Goal: Information Seeking & Learning: Learn about a topic

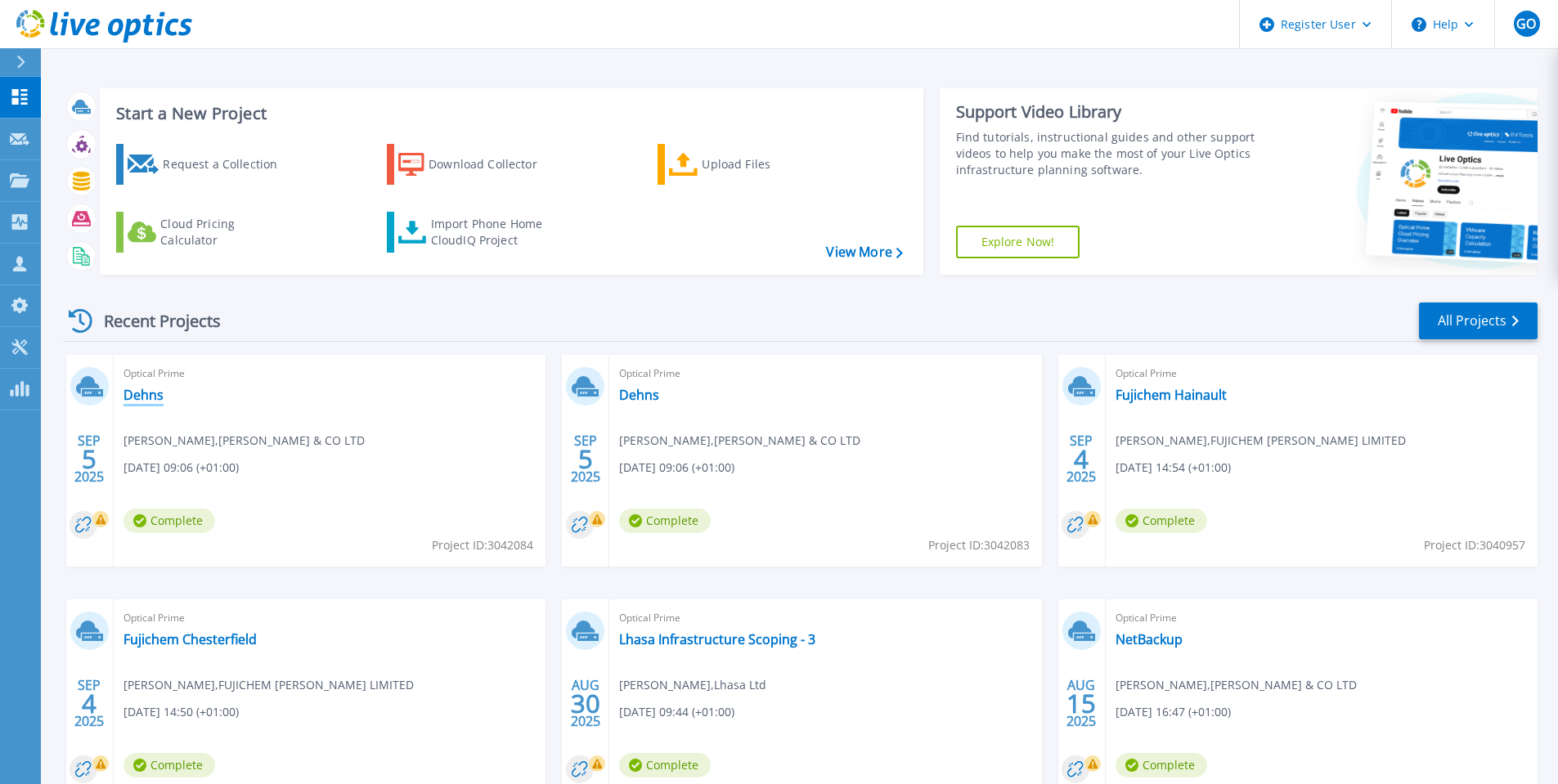
click at [151, 398] on link "Dehns" at bounding box center [143, 394] width 40 height 16
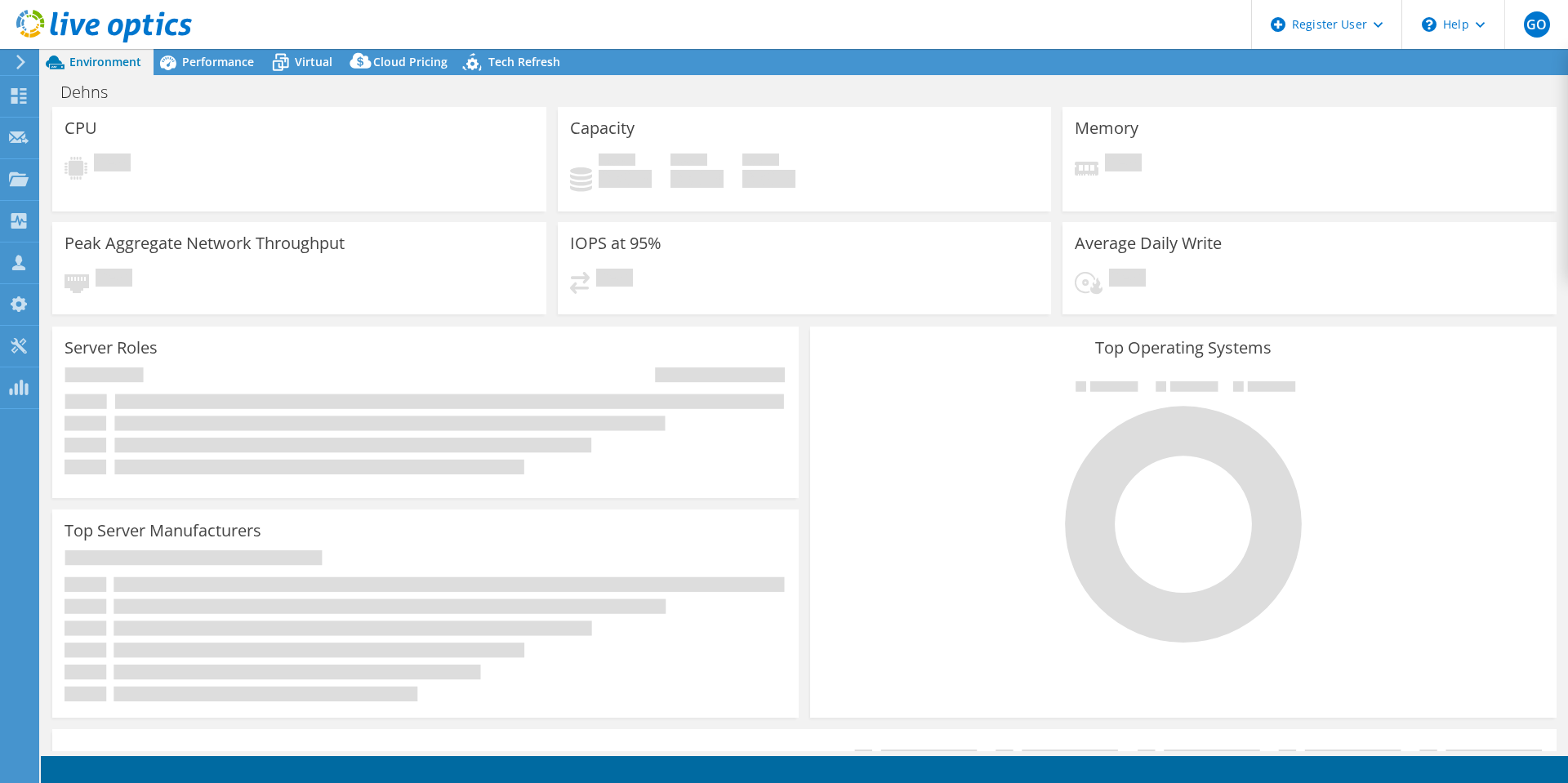
select select "USD"
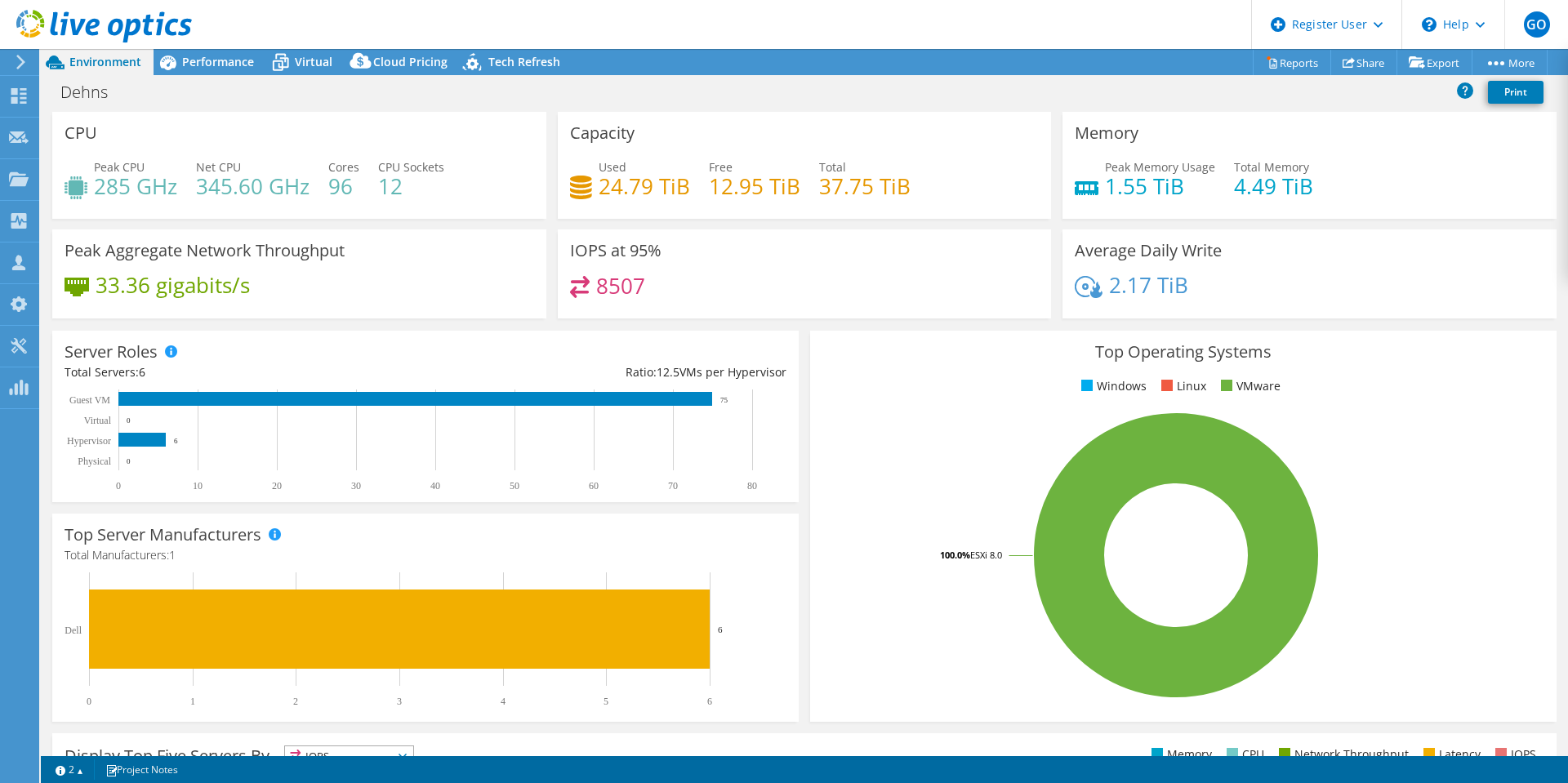
click at [205, 58] on span "Performance" at bounding box center [217, 62] width 72 height 15
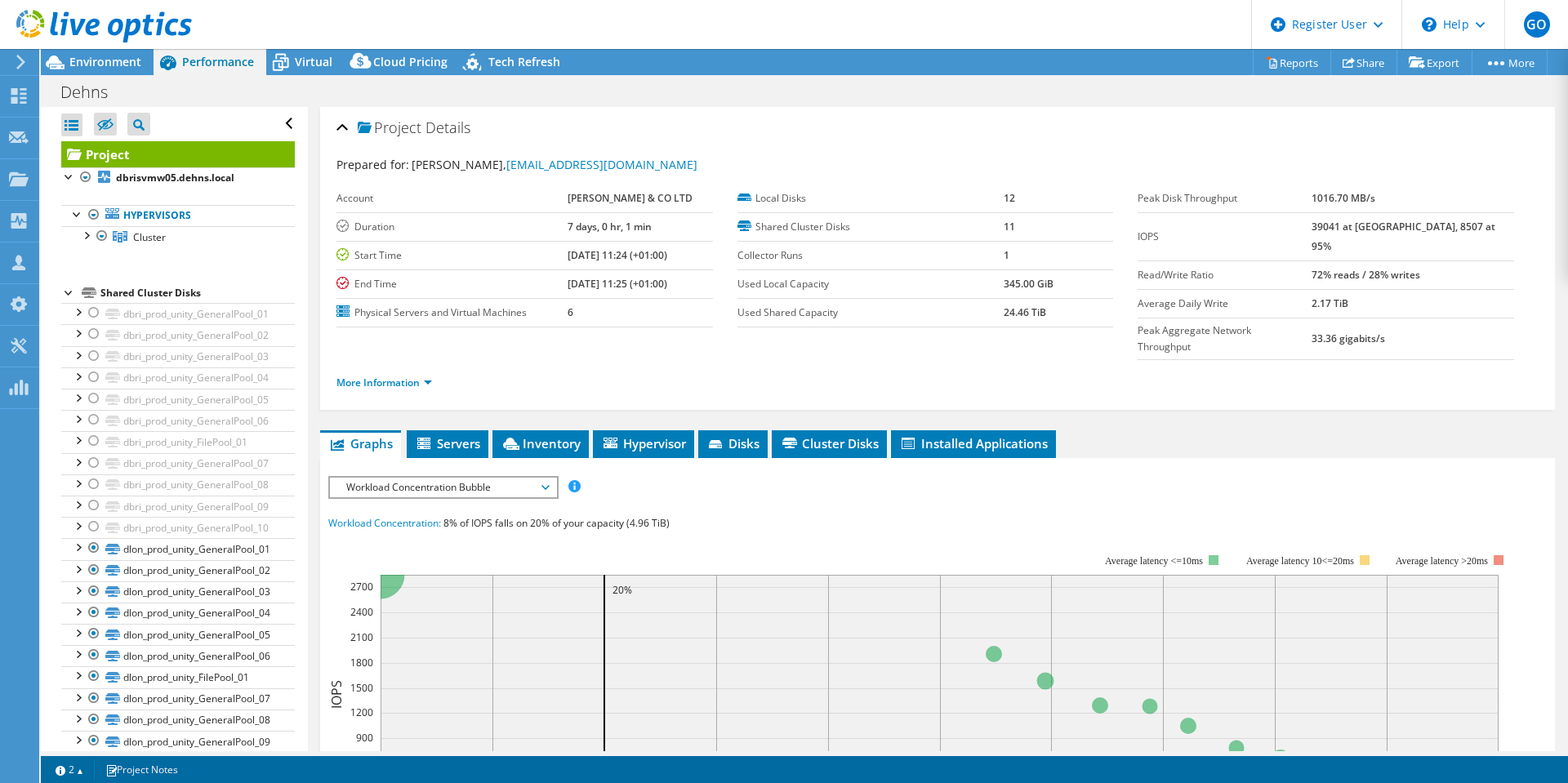
click at [92, 236] on div at bounding box center [85, 234] width 16 height 16
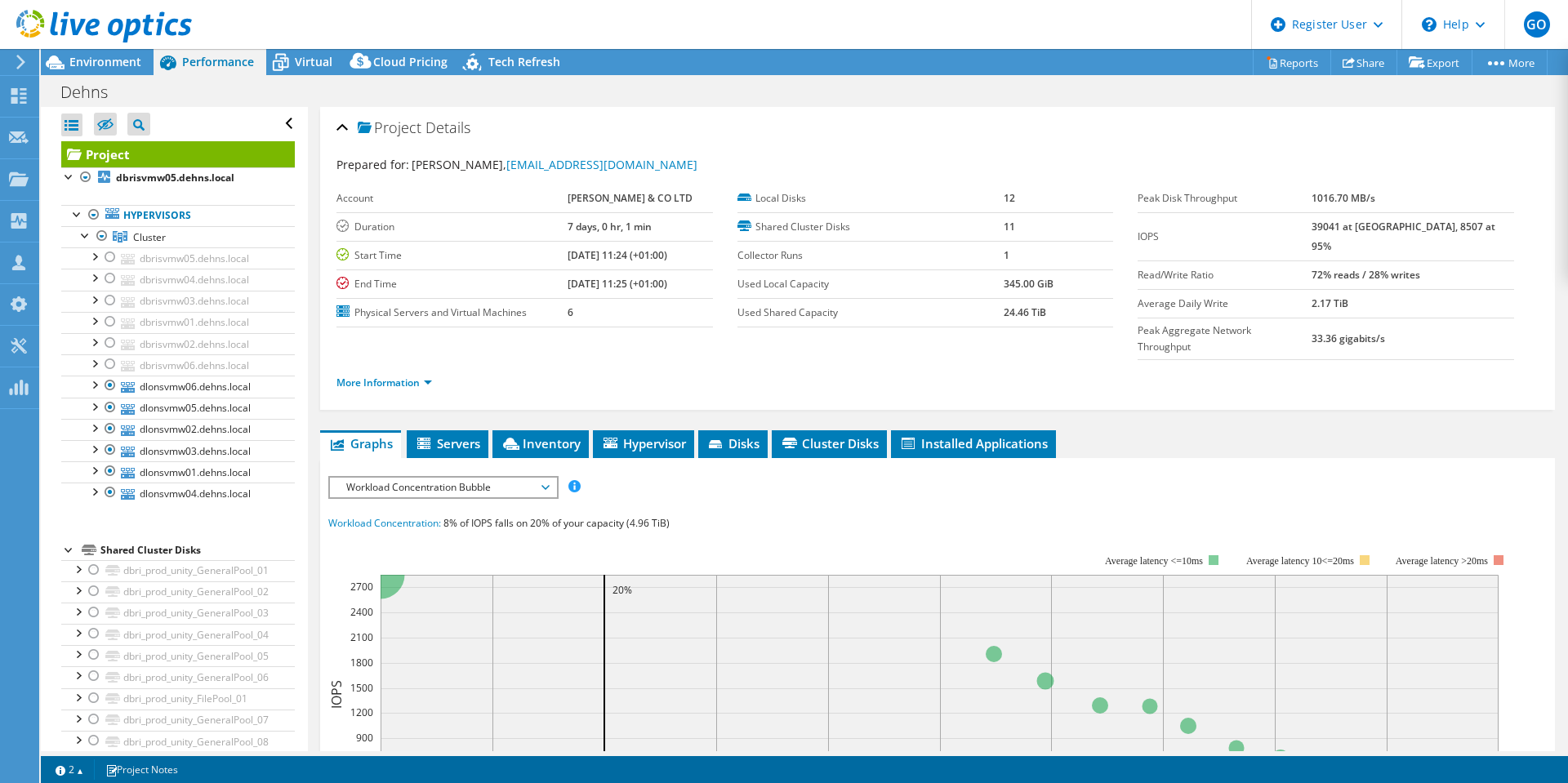
click at [94, 278] on div at bounding box center [93, 277] width 16 height 16
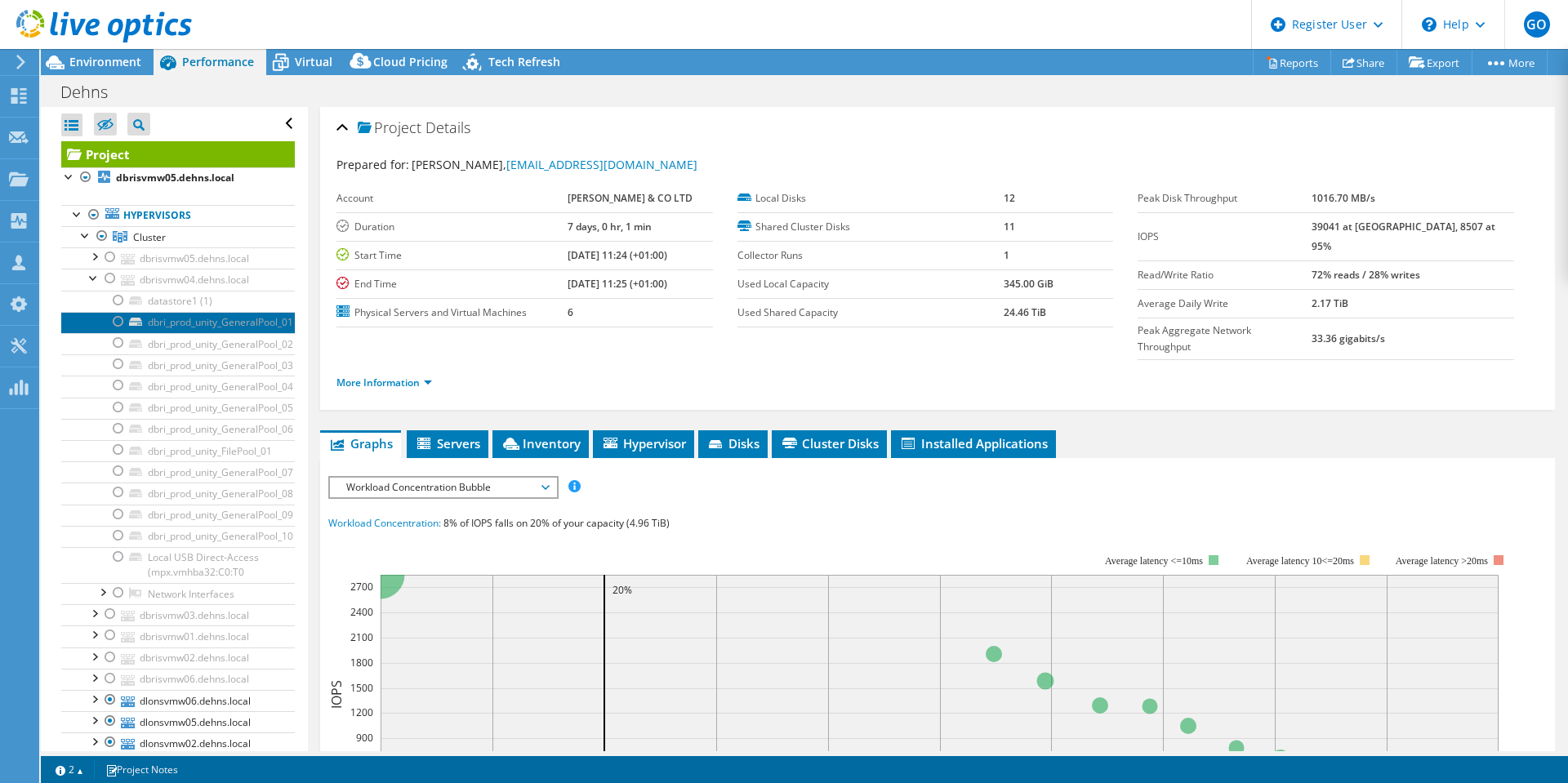
click at [185, 324] on link "dbri_prod_unity_GeneralPool_01" at bounding box center [177, 322] width 234 height 21
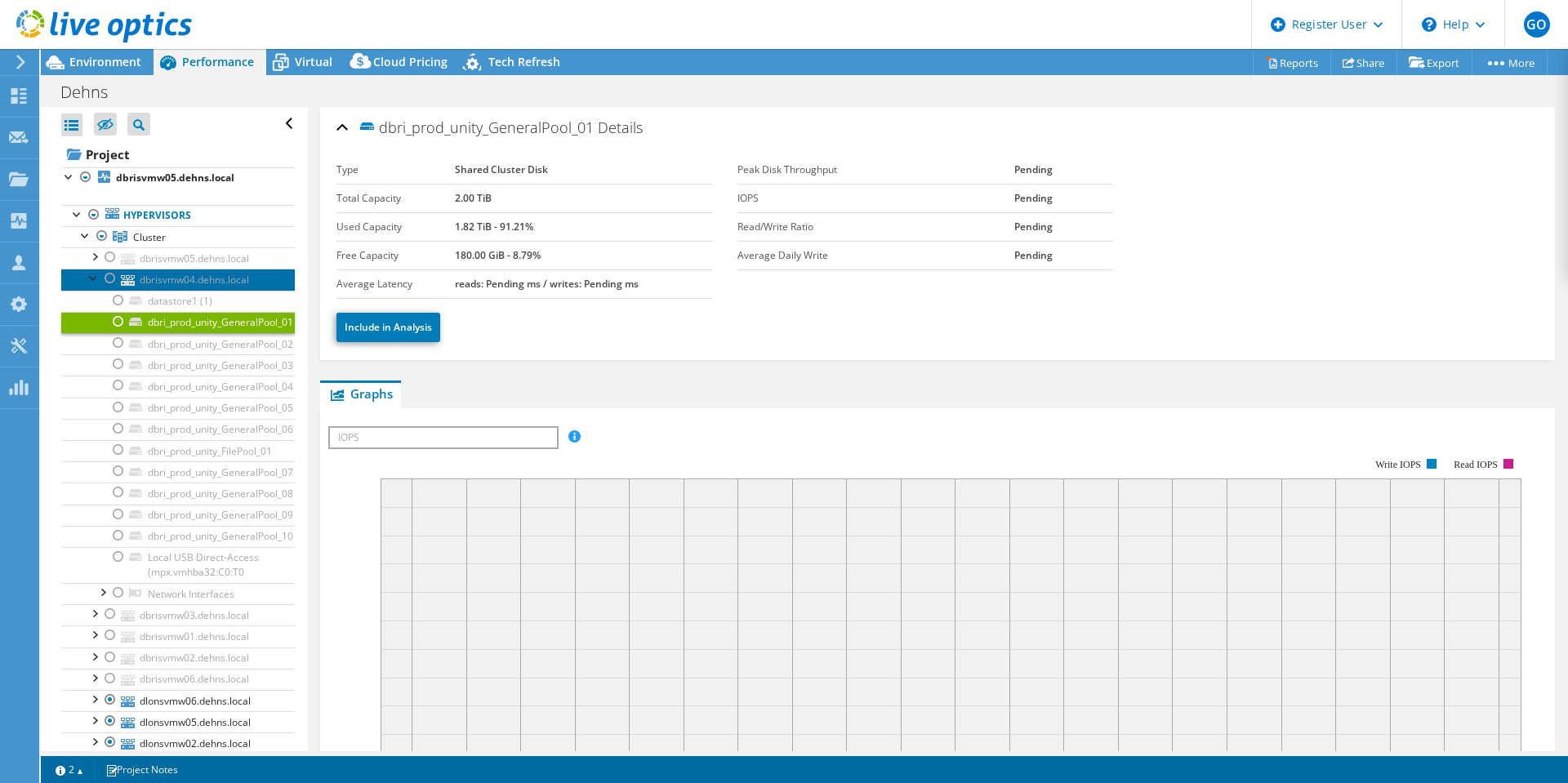
click at [214, 279] on link "dbrisvmw04.dehns.local" at bounding box center [177, 279] width 234 height 21
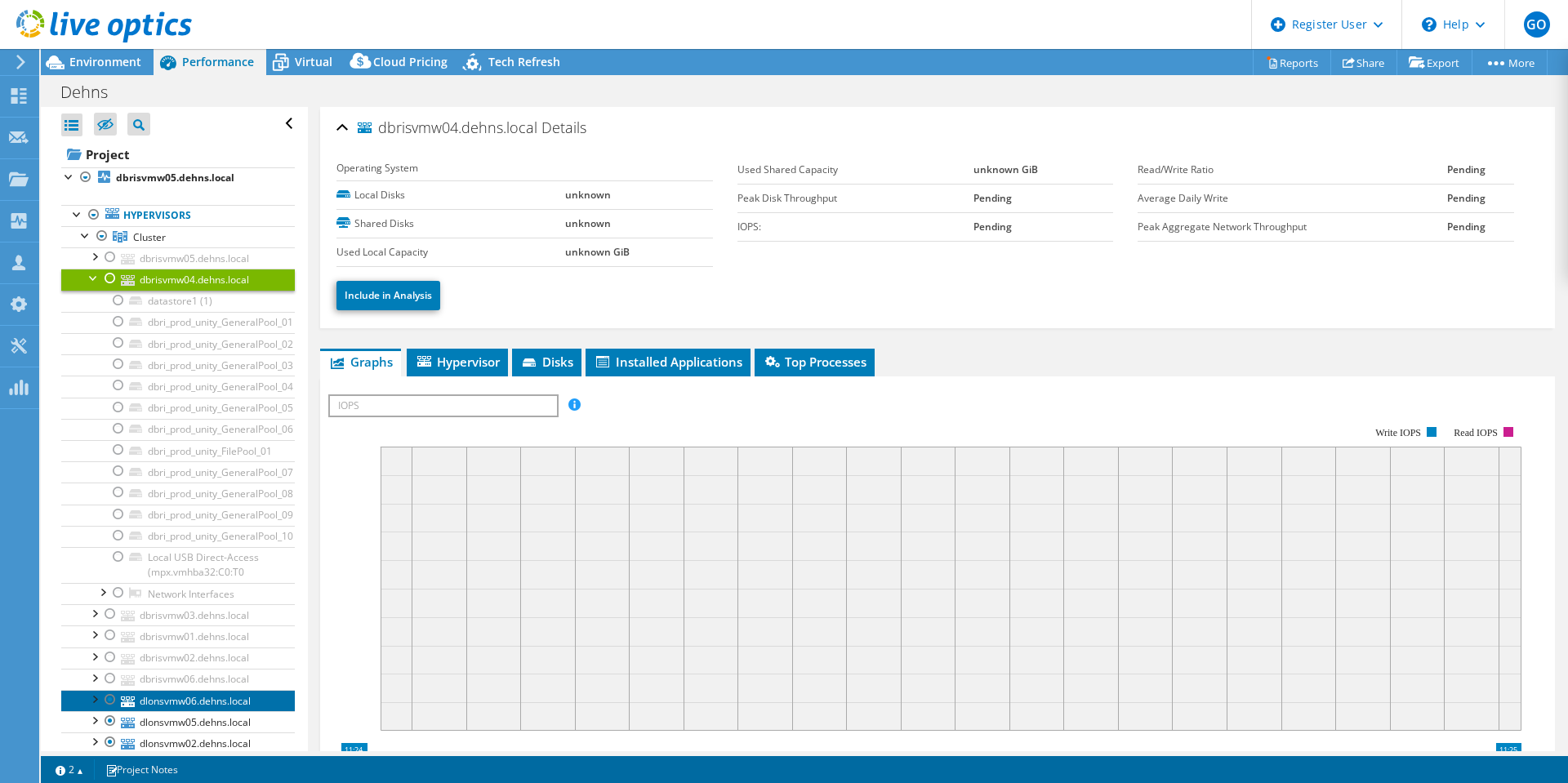
click at [232, 692] on link "dlonsvmw06.dehns.local" at bounding box center [177, 701] width 234 height 21
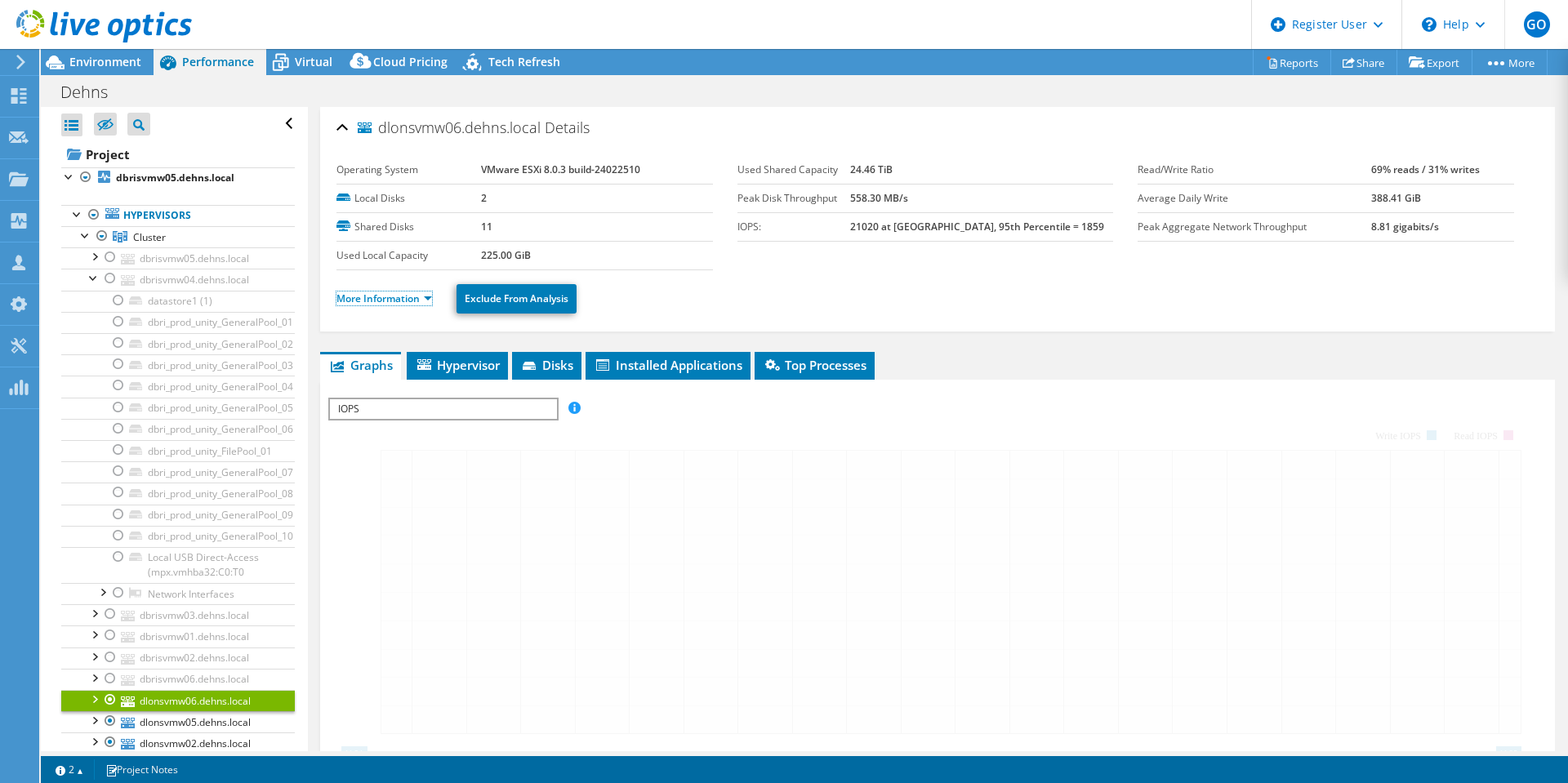
click at [429, 299] on link "More Information" at bounding box center [384, 299] width 95 height 14
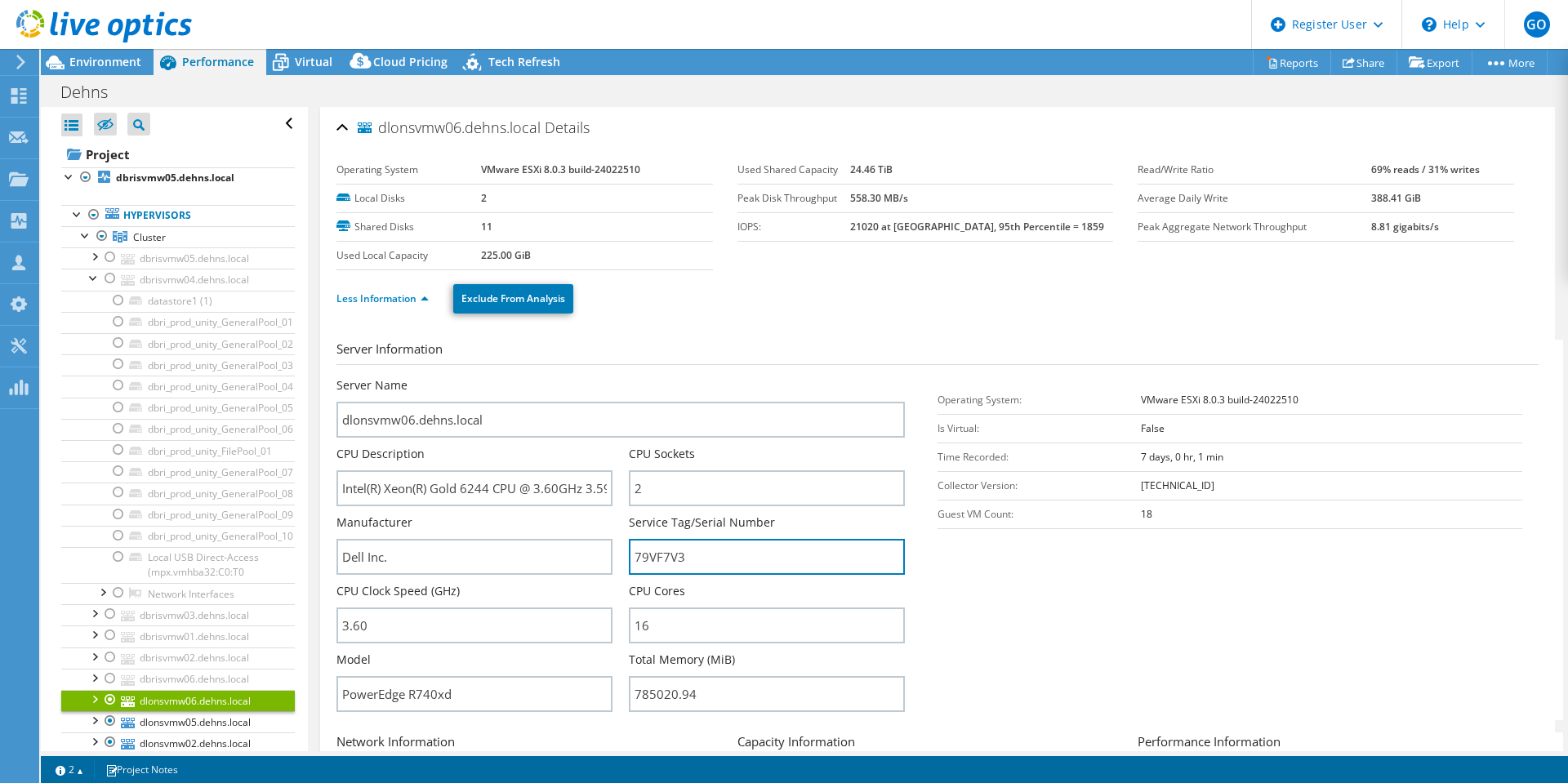
drag, startPoint x: 698, startPoint y: 566, endPoint x: 623, endPoint y: 568, distance: 75.0
click at [623, 378] on div "Server Name dlonsvmw06.dehns.local CPU Description Intel(R) Xeon(R) Gold 6244 C…" at bounding box center [629, 378] width 585 height 0
